Goal: Check status: Check status

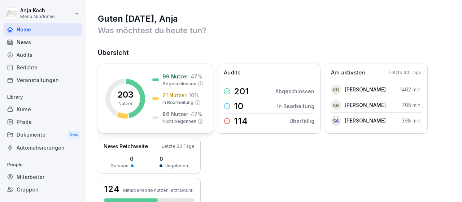
click at [143, 98] on icon at bounding box center [135, 98] width 19 height 39
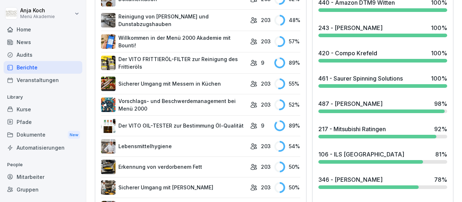
scroll to position [461, 0]
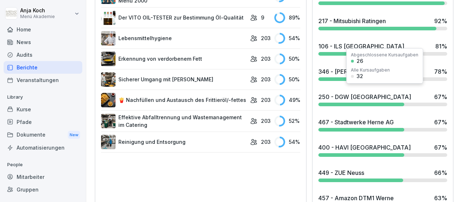
click at [342, 42] on div "106 - ILS [GEOGRAPHIC_DATA]" at bounding box center [361, 46] width 86 height 9
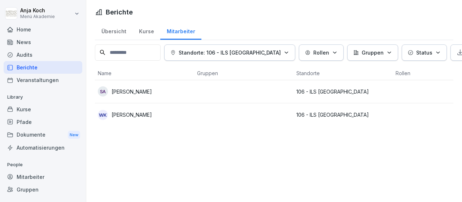
click at [145, 112] on p "[PERSON_NAME]" at bounding box center [132, 115] width 40 height 8
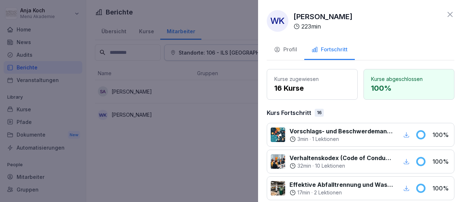
click at [130, 95] on div at bounding box center [231, 101] width 462 height 202
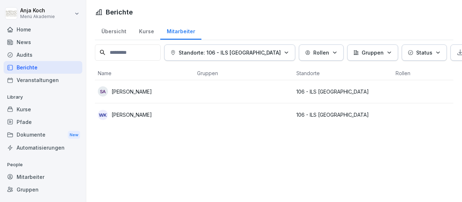
click at [135, 88] on p "[PERSON_NAME]" at bounding box center [132, 92] width 40 height 8
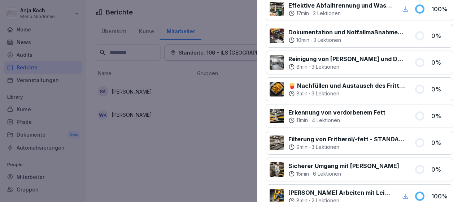
scroll to position [126, 0]
